Goal: Task Accomplishment & Management: Manage account settings

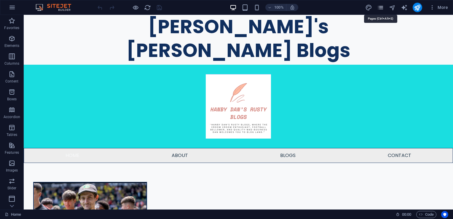
click at [380, 9] on icon "pages" at bounding box center [380, 7] width 7 height 7
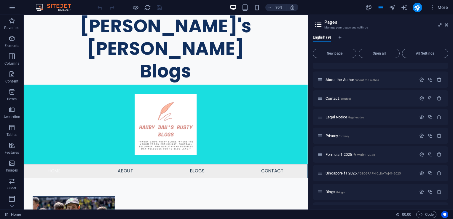
scroll to position [26, 0]
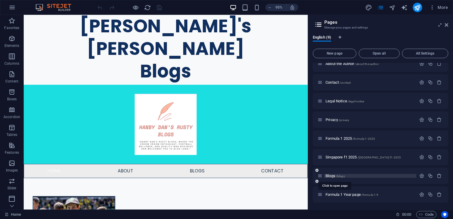
click at [334, 175] on span "Blogs /blogs" at bounding box center [335, 176] width 19 height 4
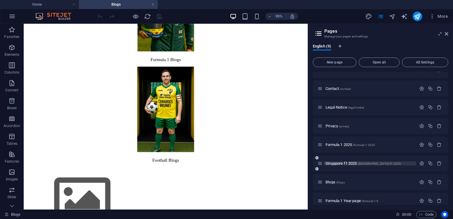
scroll to position [35, 0]
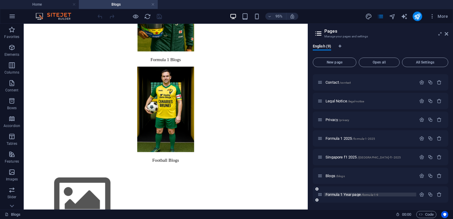
click at [343, 196] on span "Formula 1 Year page /formula-1-9" at bounding box center [352, 194] width 53 height 4
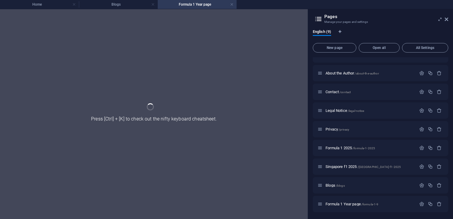
scroll to position [0, 0]
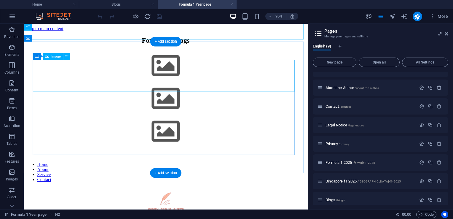
click at [173, 77] on figure at bounding box center [173, 68] width 294 height 35
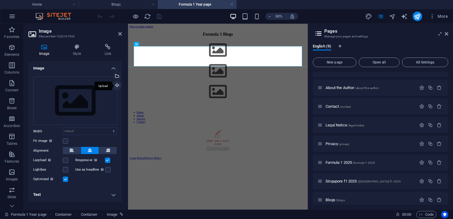
click at [115, 87] on div "Upload" at bounding box center [116, 86] width 9 height 9
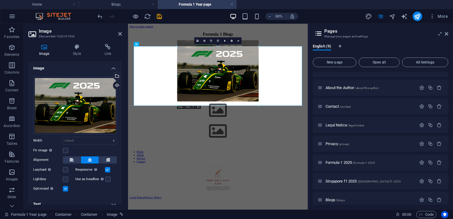
drag, startPoint x: 134, startPoint y: 159, endPoint x: 276, endPoint y: 36, distance: 188.1
type input "457"
select select "px"
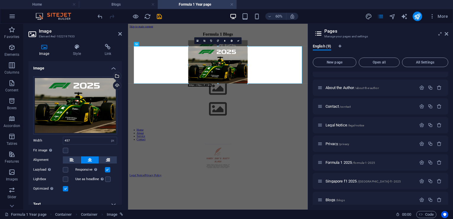
drag, startPoint x: 177, startPoint y: 101, endPoint x: 215, endPoint y: 60, distance: 56.1
type input "335"
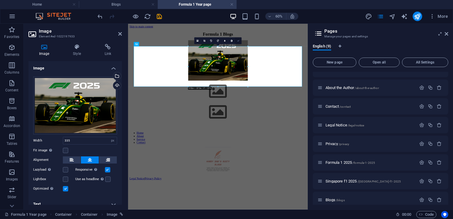
click at [237, 41] on link at bounding box center [238, 40] width 7 height 7
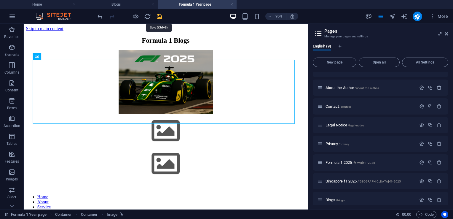
click at [160, 15] on icon "save" at bounding box center [159, 16] width 7 height 7
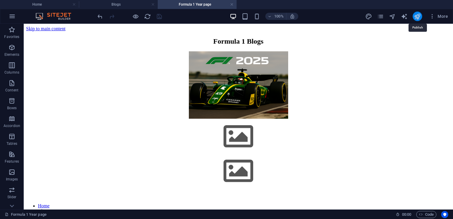
click at [419, 15] on icon "publish" at bounding box center [417, 16] width 7 height 7
